Goal: Feedback & Contribution: Leave review/rating

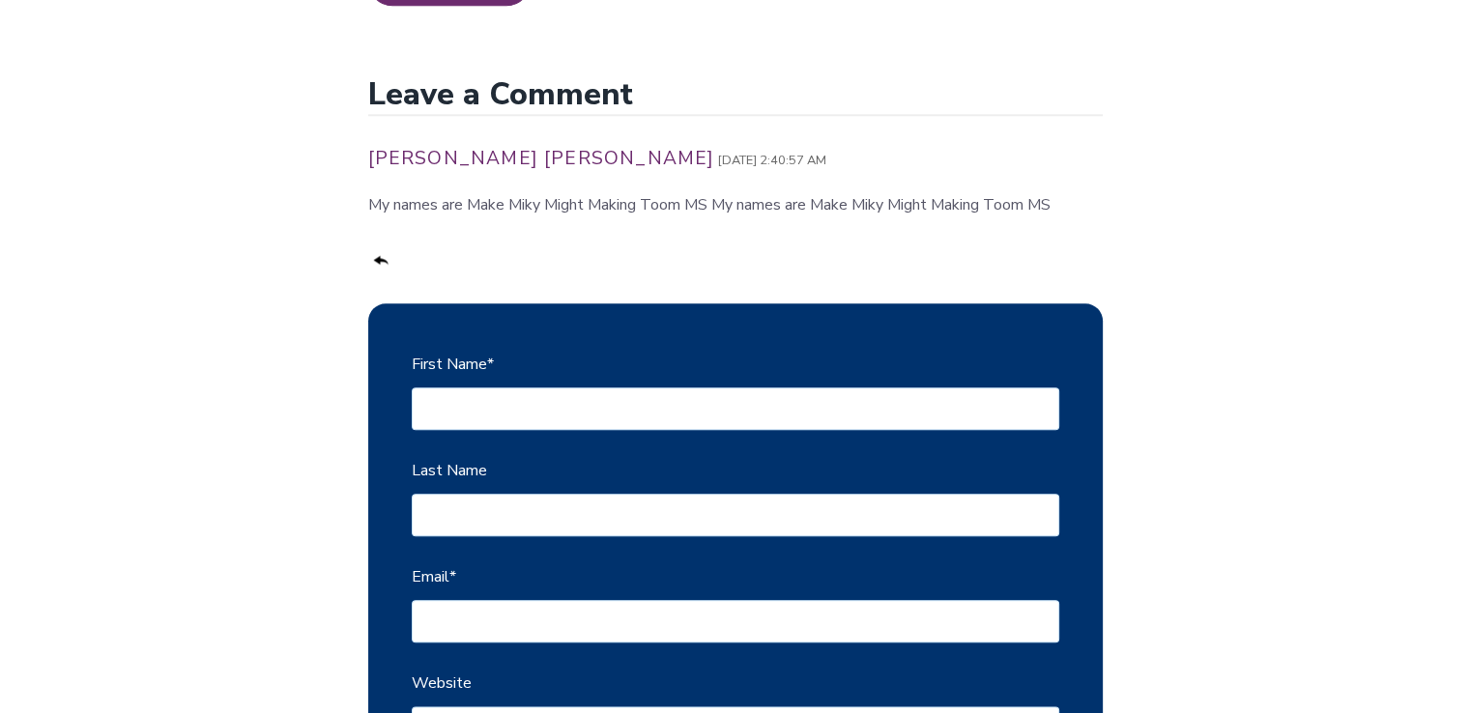
scroll to position [2255, 0]
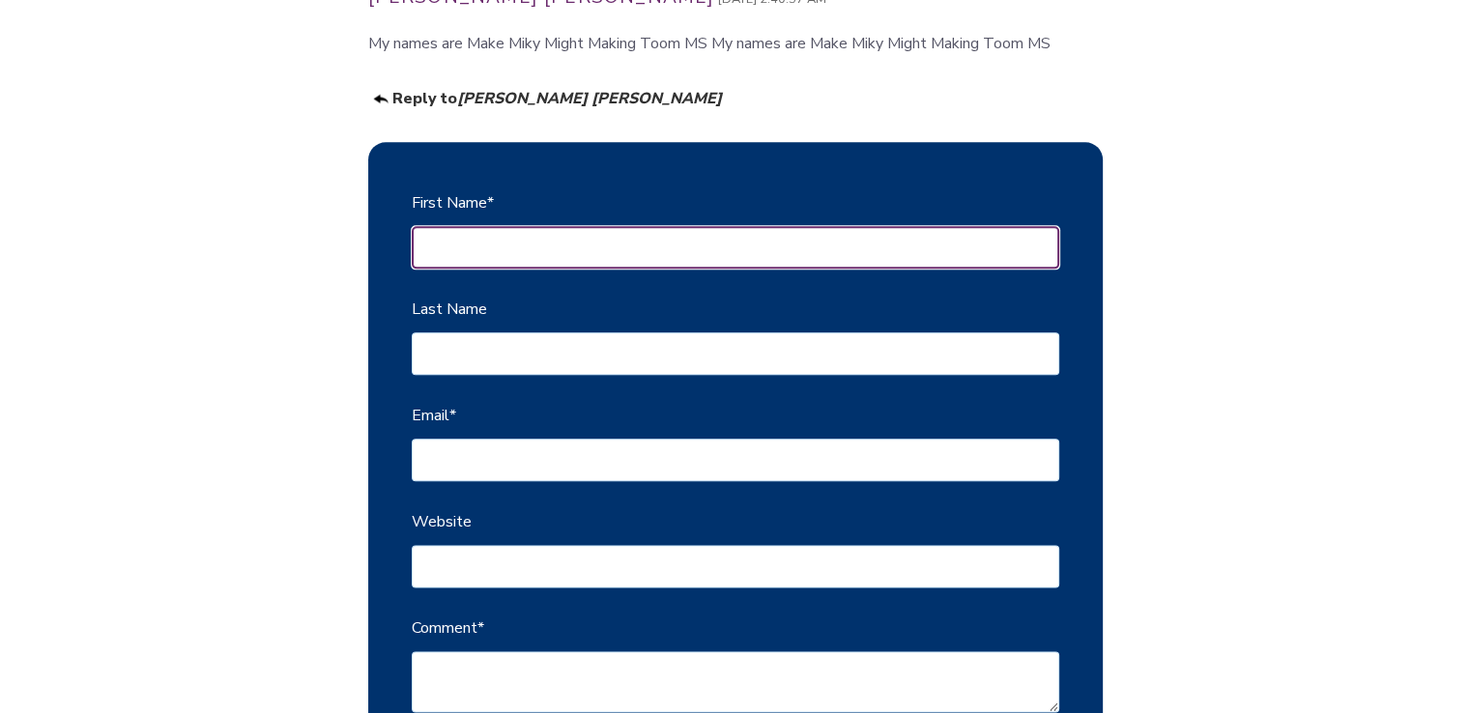
drag, startPoint x: 483, startPoint y: 239, endPoint x: 516, endPoint y: 256, distance: 37.2
click at [483, 239] on input "First Name *" at bounding box center [736, 247] width 648 height 43
type input "Finacus"
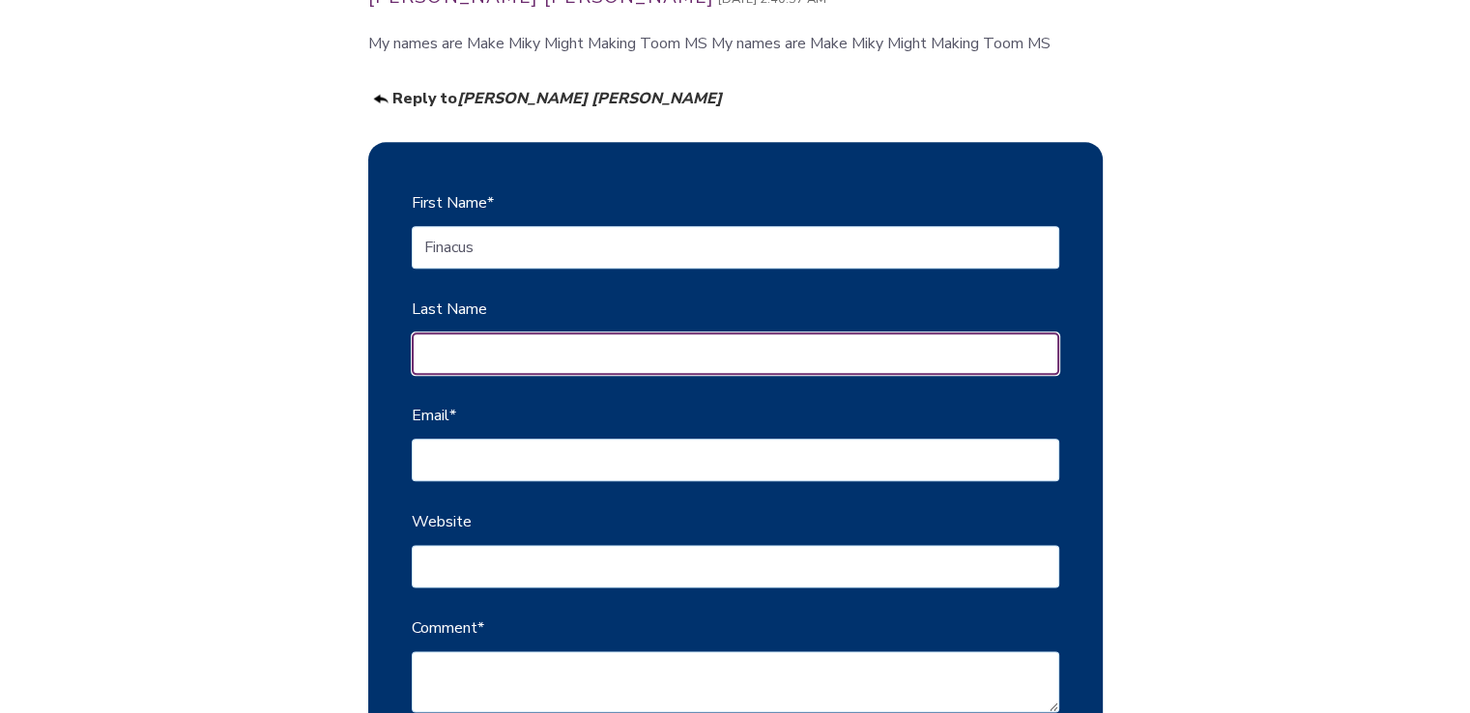
type input "Solutions"
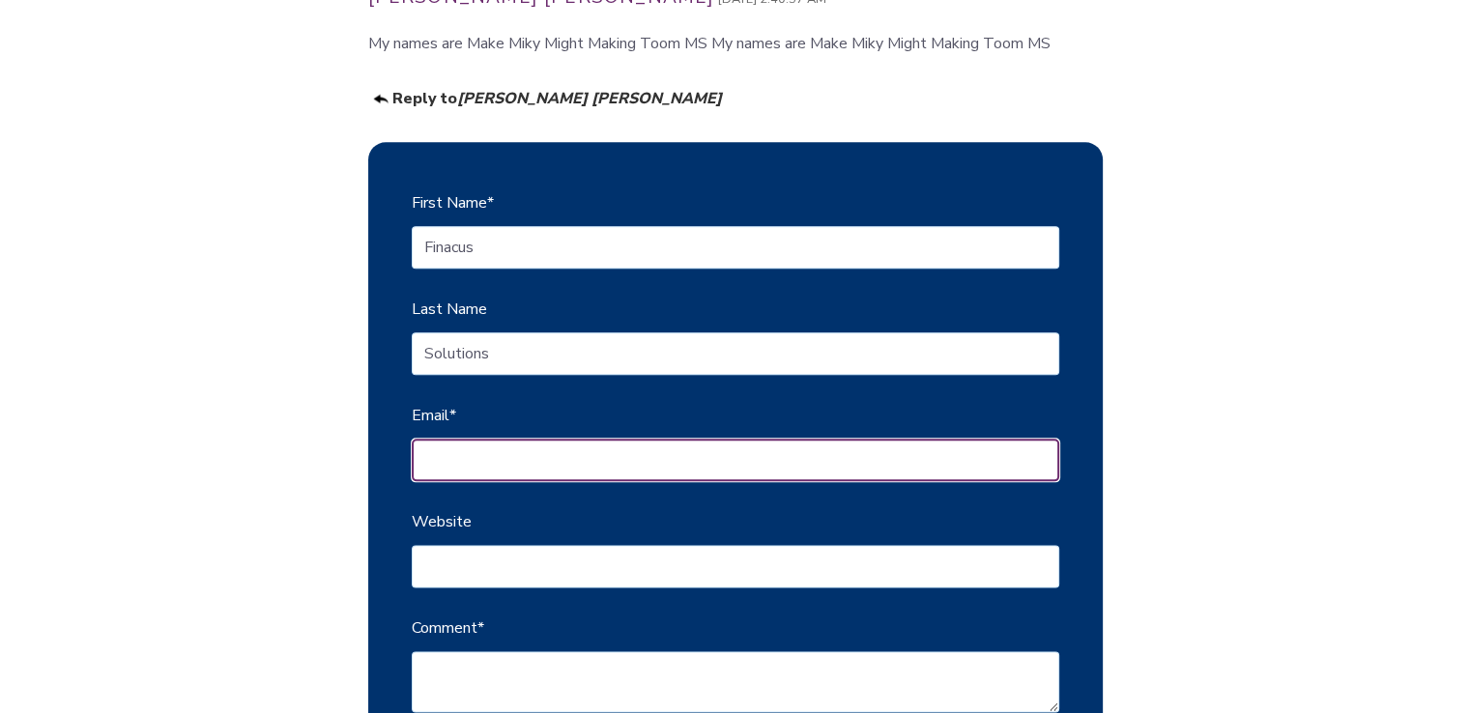
click at [518, 464] on input "Email *" at bounding box center [736, 460] width 648 height 43
type input "[EMAIL_ADDRESS][DOMAIN_NAME]"
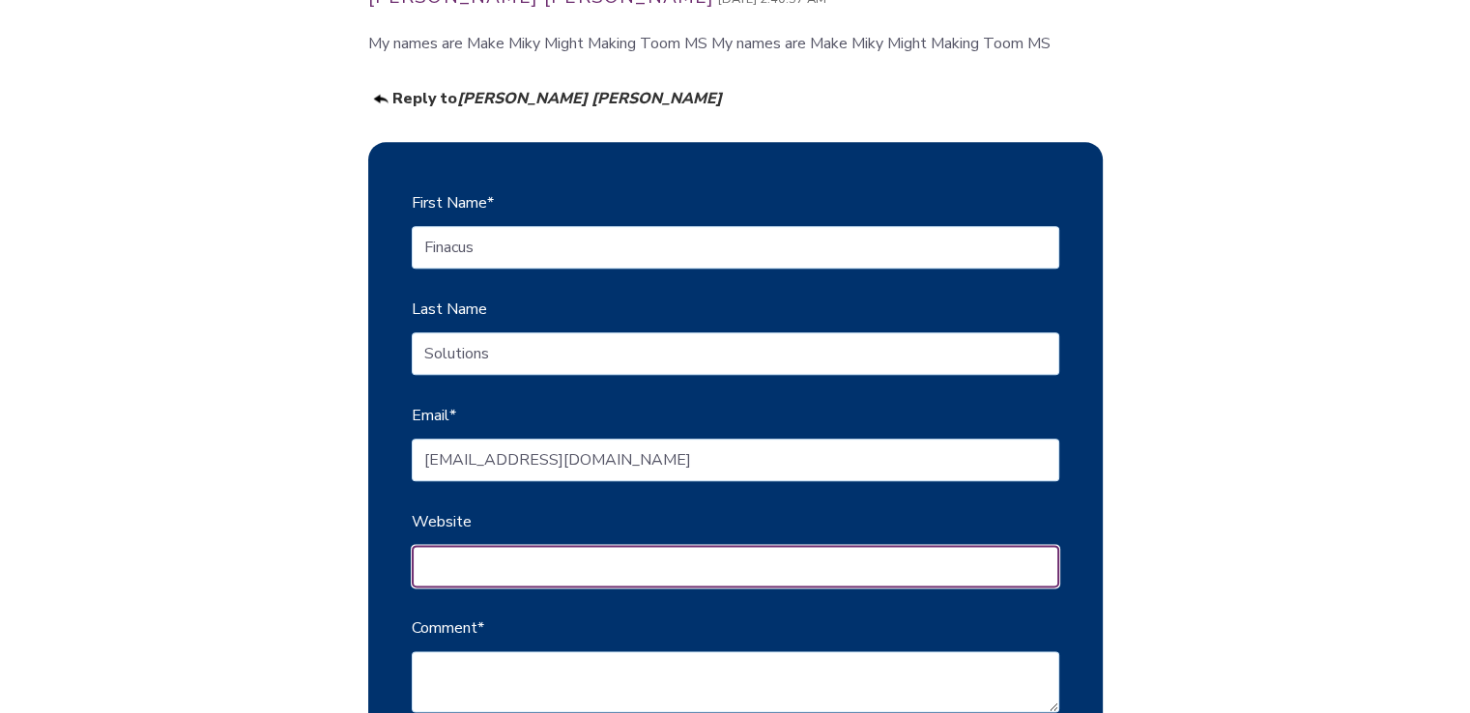
click at [522, 558] on input "Website" at bounding box center [736, 566] width 648 height 43
type input "[URL][DOMAIN_NAME]"
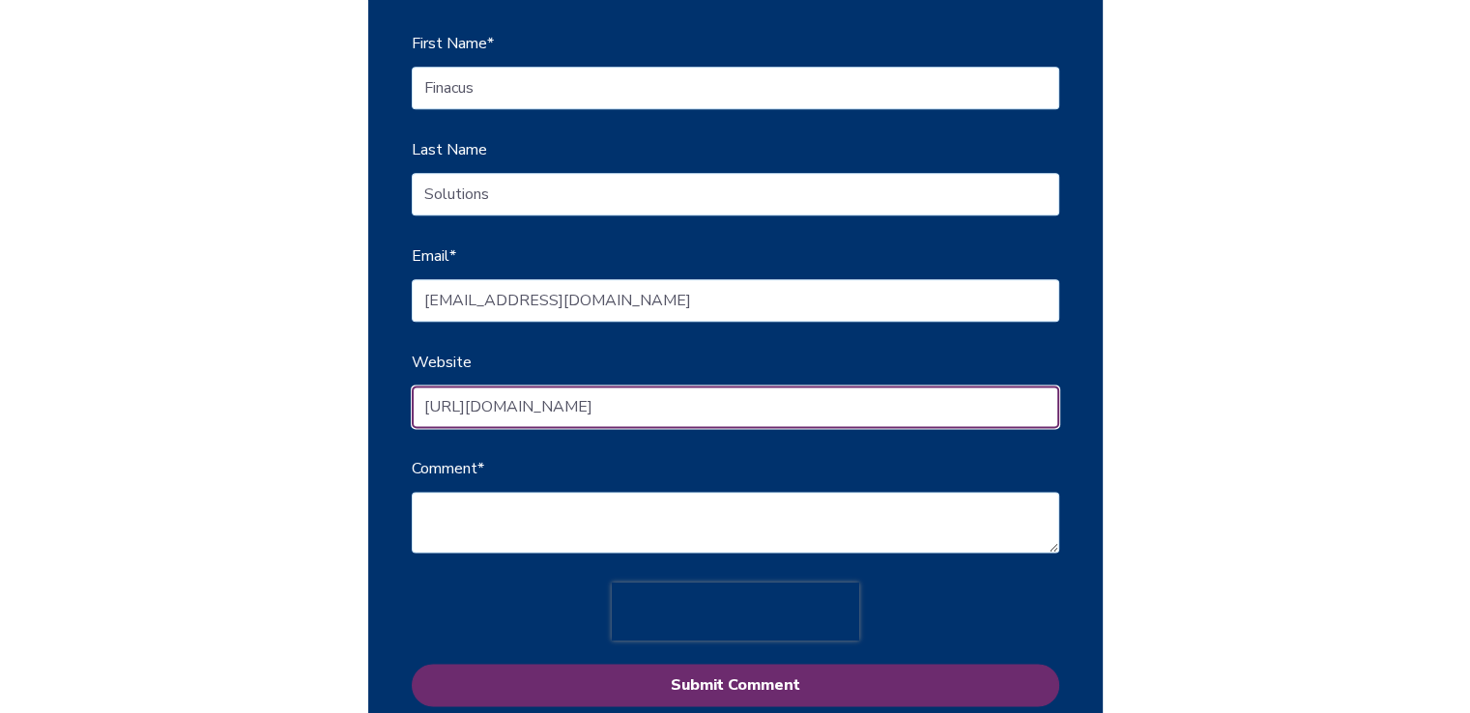
scroll to position [2577, 0]
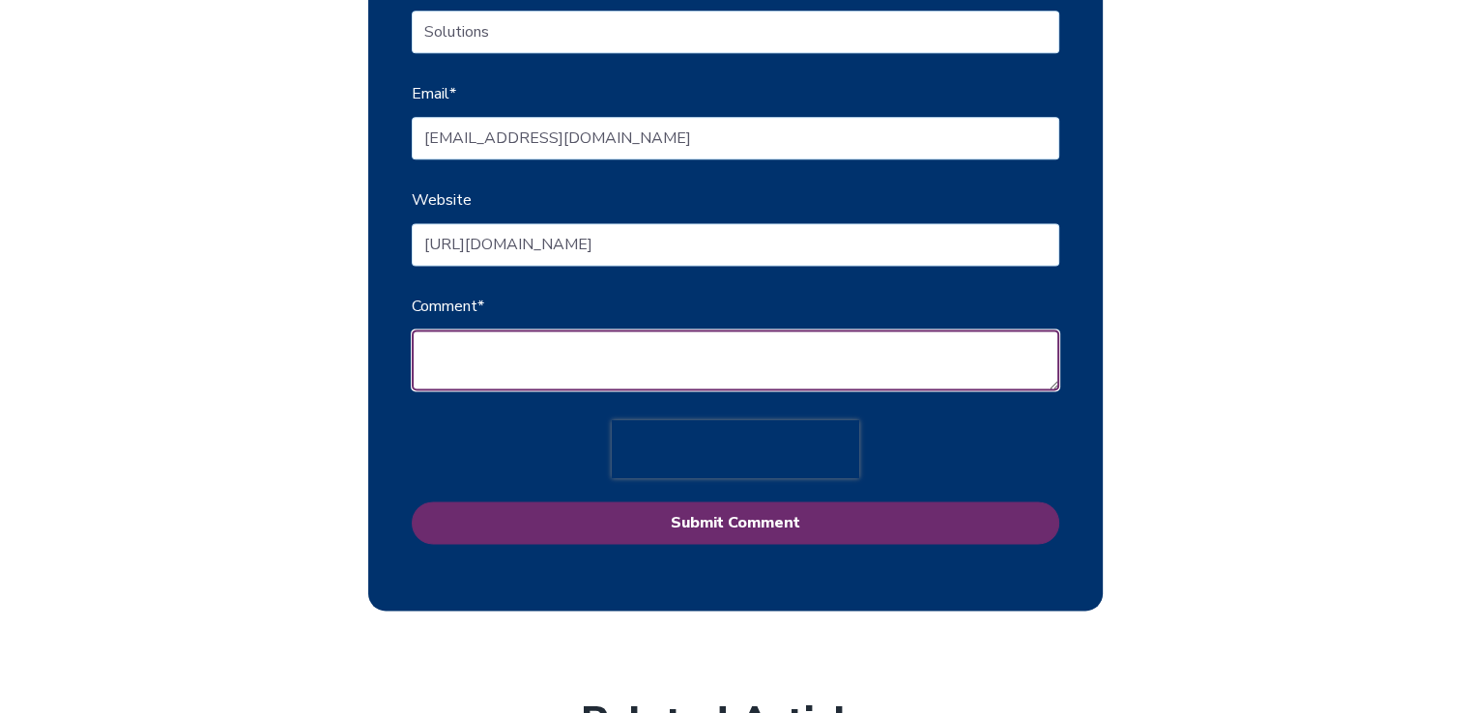
click at [528, 330] on textarea "Comment *" at bounding box center [736, 360] width 648 height 61
click at [503, 341] on textarea "Comment *" at bounding box center [736, 360] width 648 height 61
paste textarea "Excellent insights on IAM’s crucial role in bank mergers. The clarity and pract…"
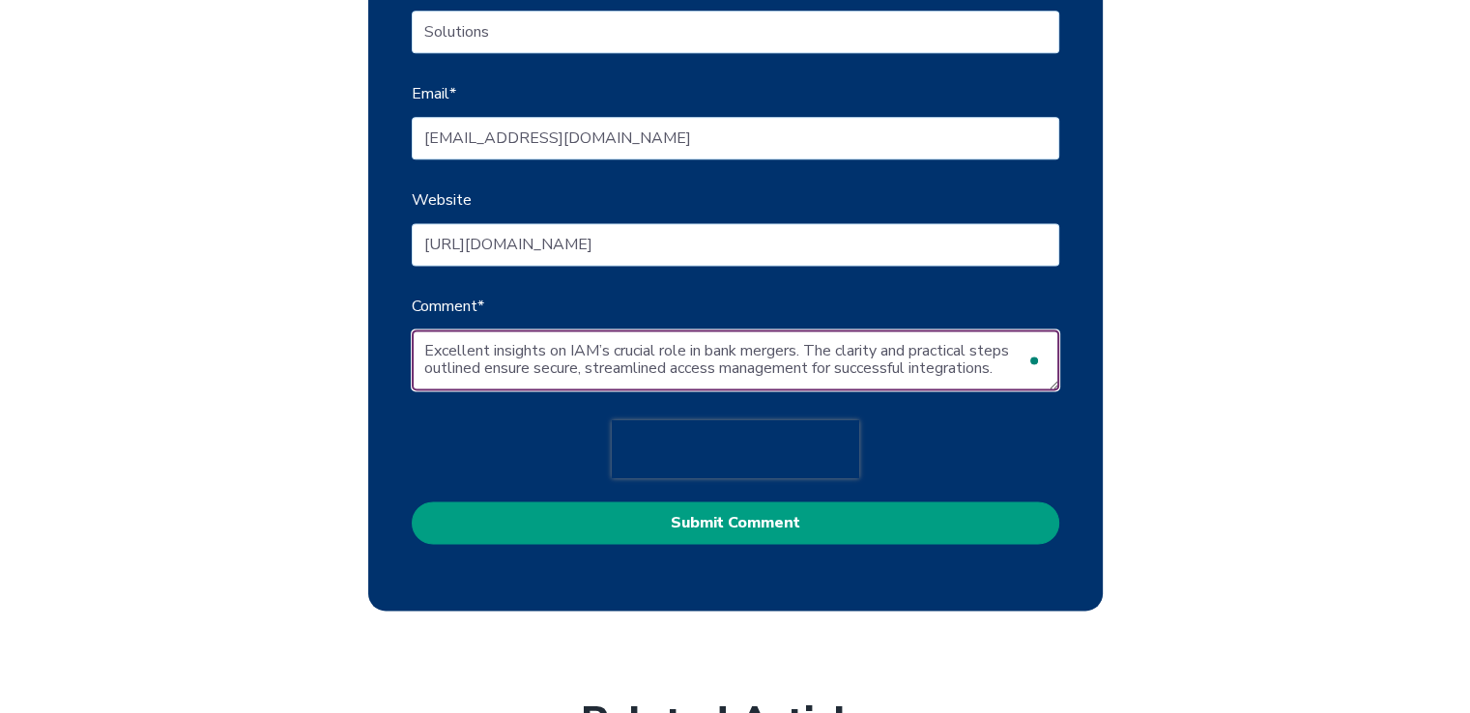
type textarea "Excellent insights on IAM’s crucial role in bank mergers. The clarity and pract…"
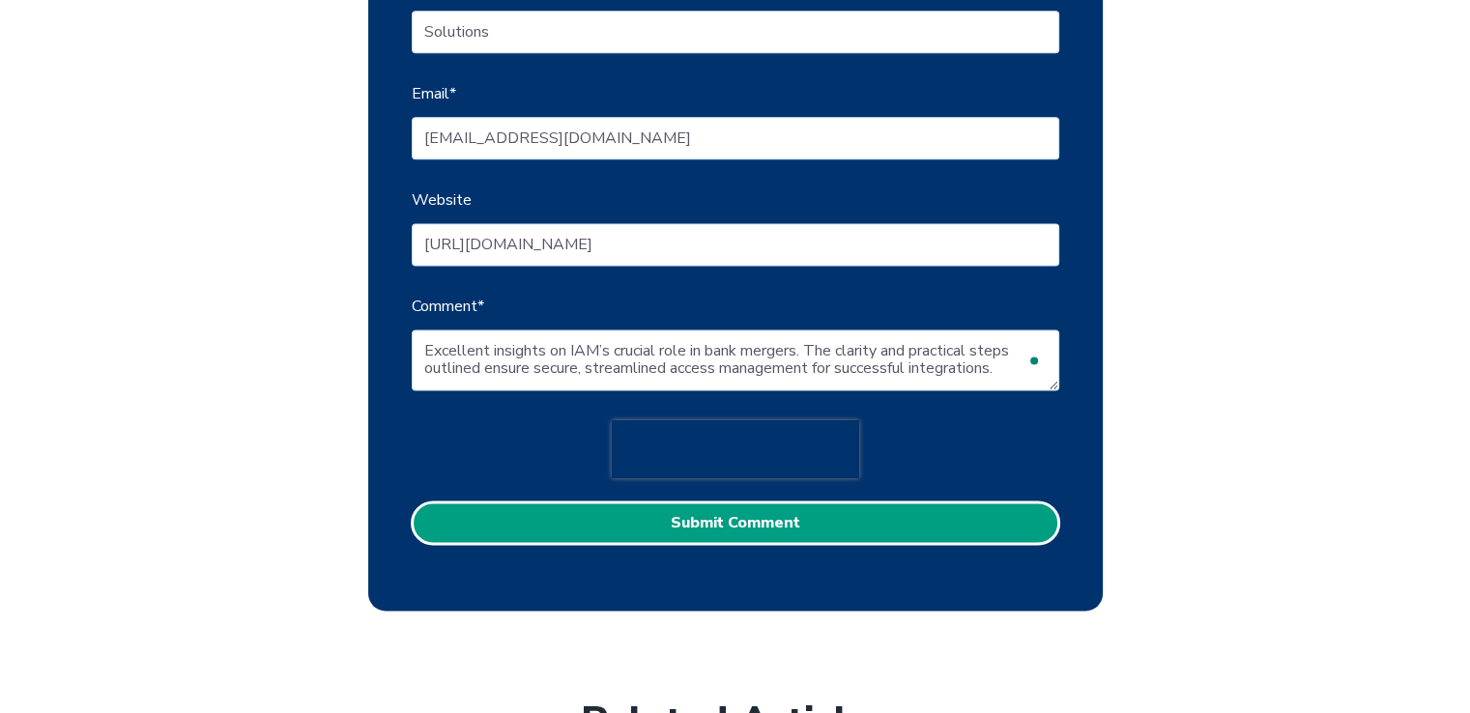
click at [706, 524] on input "Submit Comment" at bounding box center [736, 523] width 648 height 43
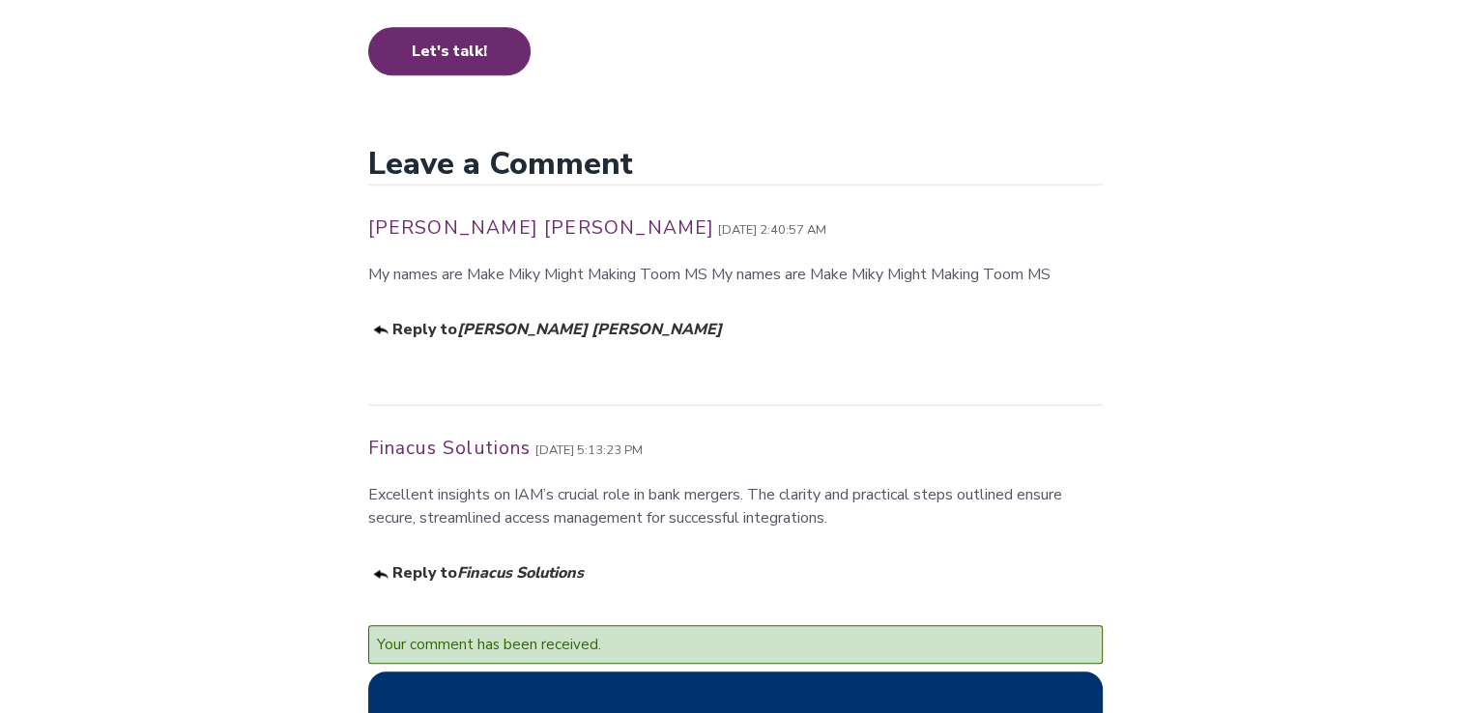
scroll to position [2024, 0]
